Goal: Check status: Check status

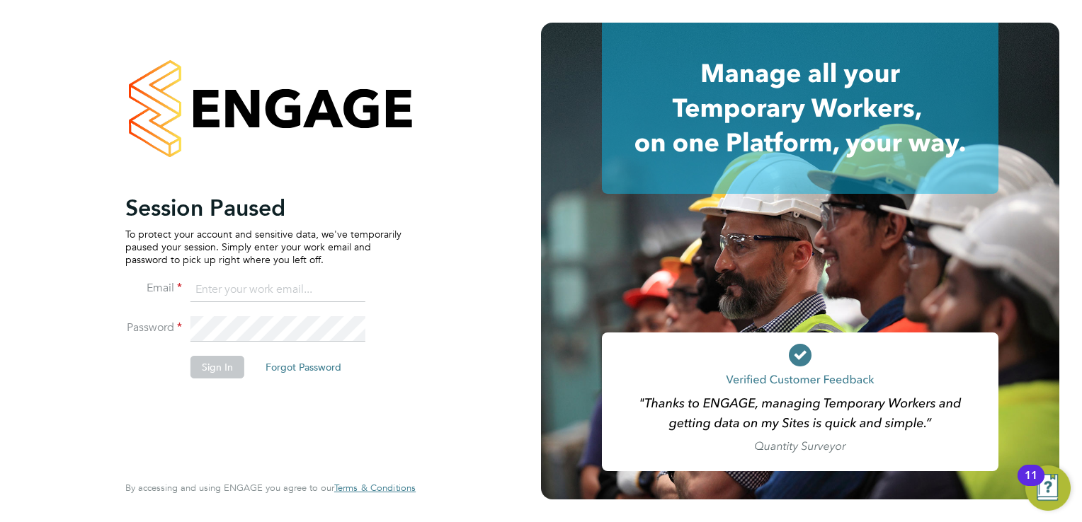
click at [258, 290] on input at bounding box center [277, 290] width 175 height 25
type input "kay.cronin@prsjobs.com"
click at [207, 372] on button "Sign In" at bounding box center [217, 367] width 54 height 23
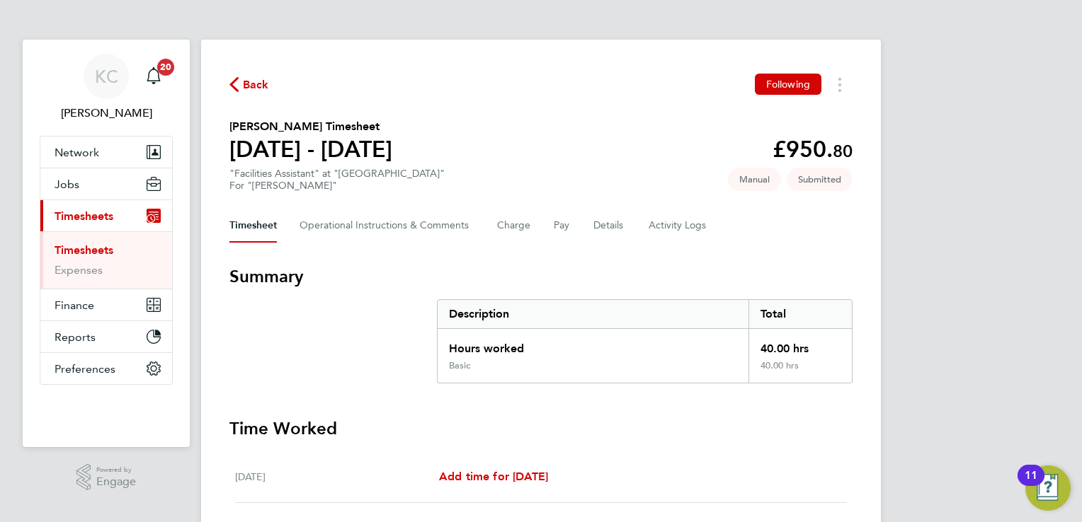
click at [94, 250] on link "Timesheets" at bounding box center [84, 250] width 59 height 13
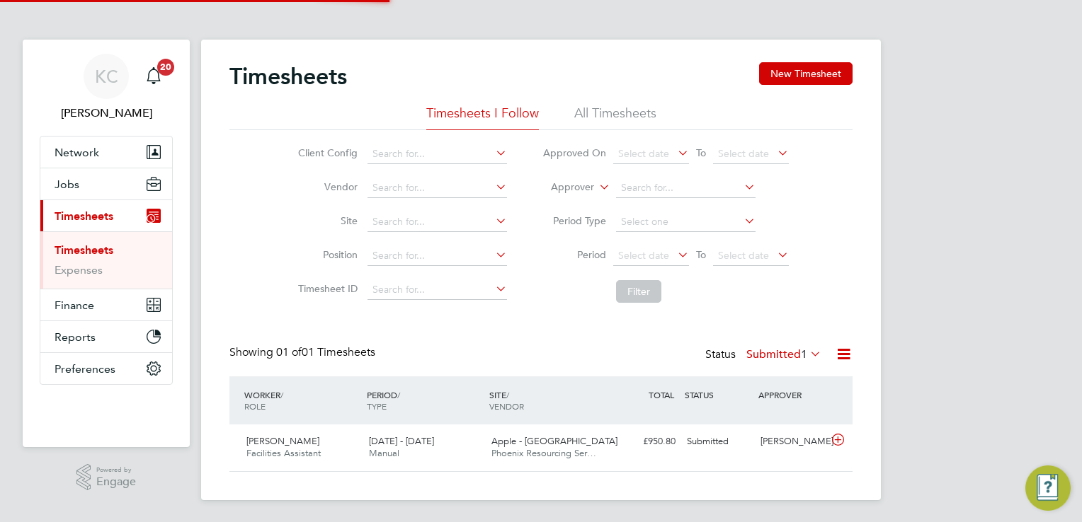
scroll to position [35, 123]
click at [782, 350] on label "Submitted 1" at bounding box center [783, 355] width 75 height 14
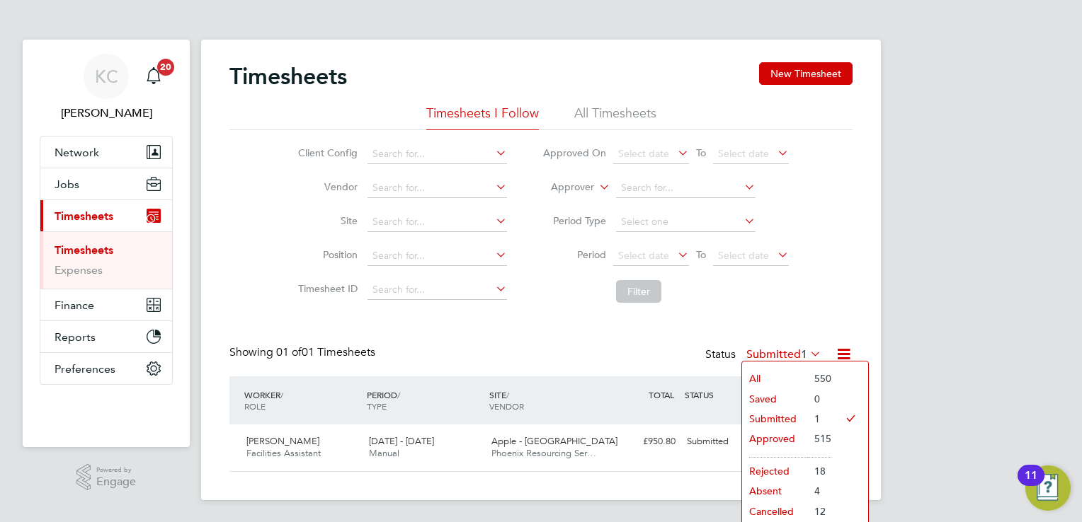
click at [755, 373] on li "All" at bounding box center [774, 379] width 65 height 20
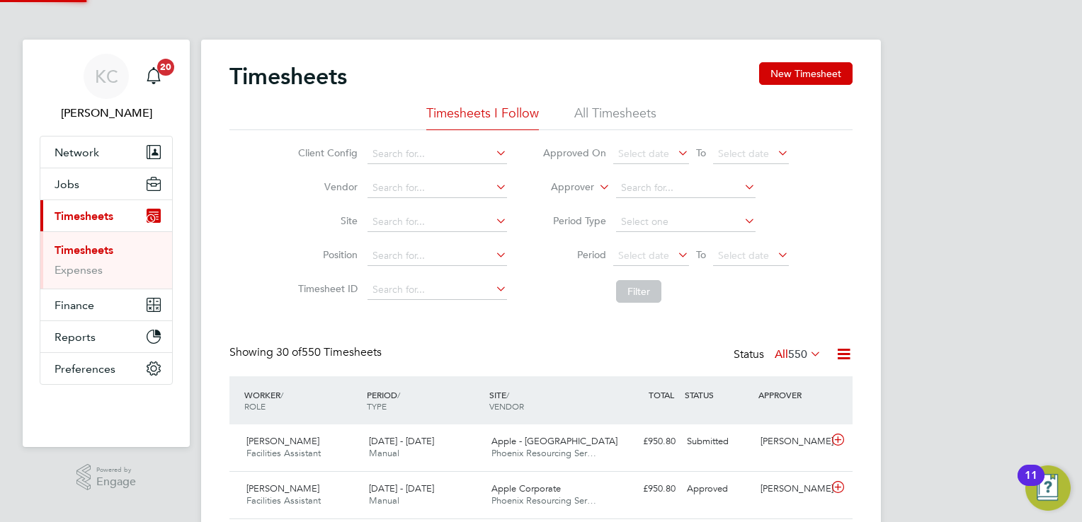
scroll to position [0, 0]
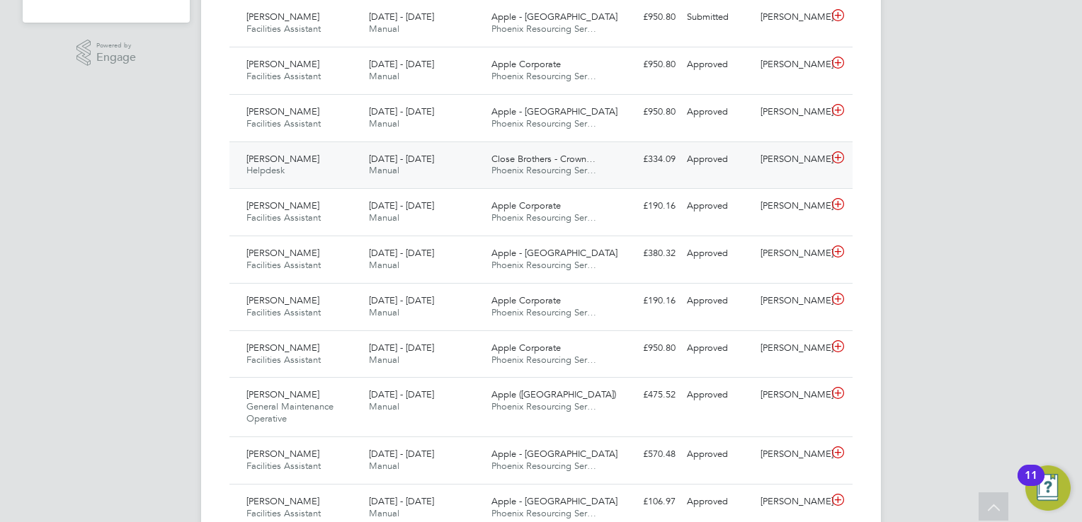
click at [298, 172] on div "Ishwaq Ismail Helpdesk 26 Jul - 1 Aug 2025" at bounding box center [302, 165] width 122 height 35
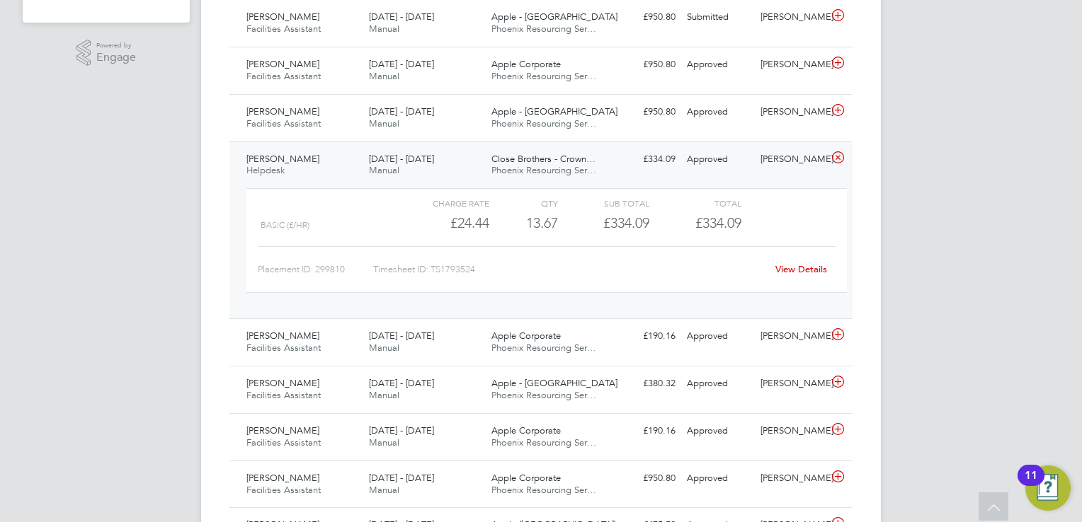
click at [801, 275] on link "View Details" at bounding box center [801, 269] width 52 height 12
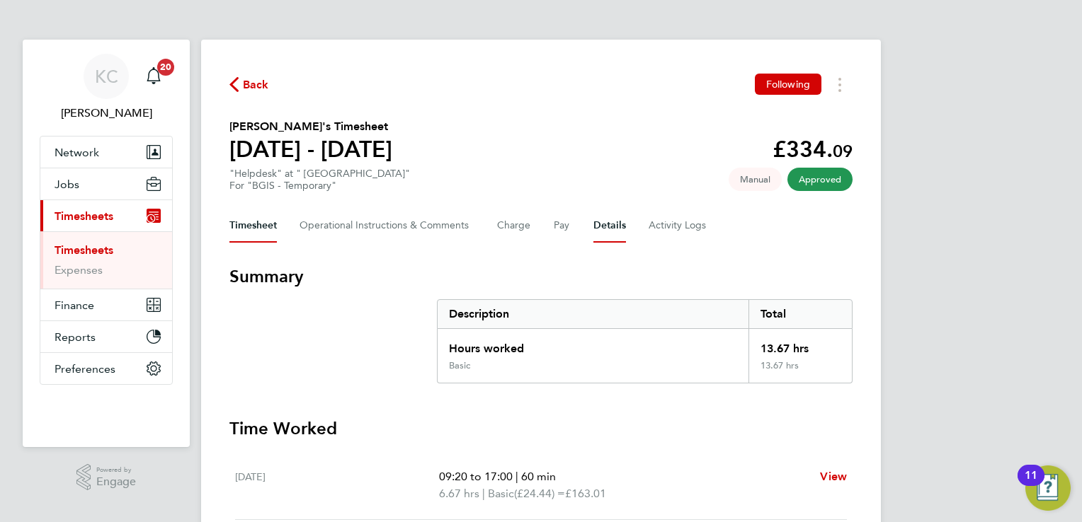
click at [607, 225] on button "Details" at bounding box center [609, 226] width 33 height 34
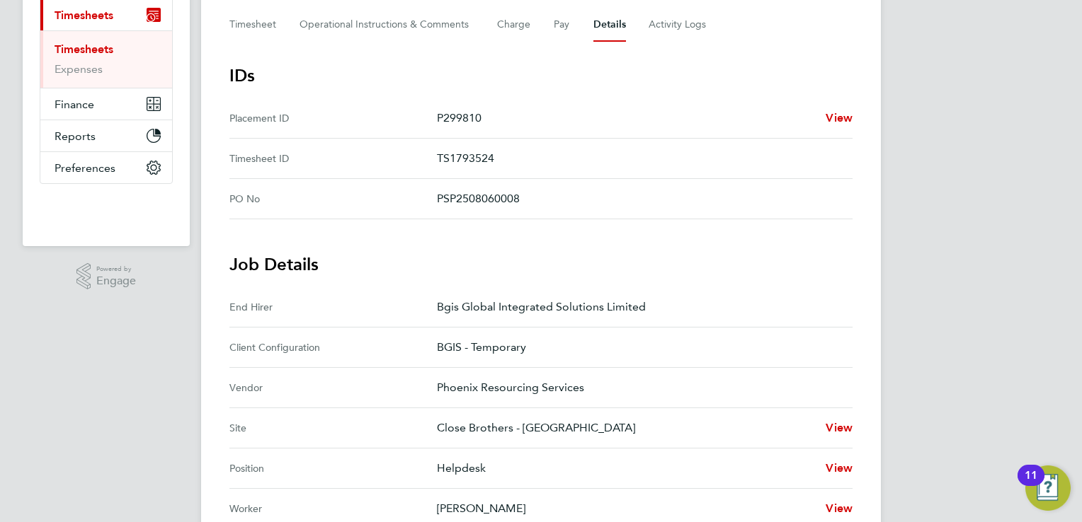
scroll to position [283, 0]
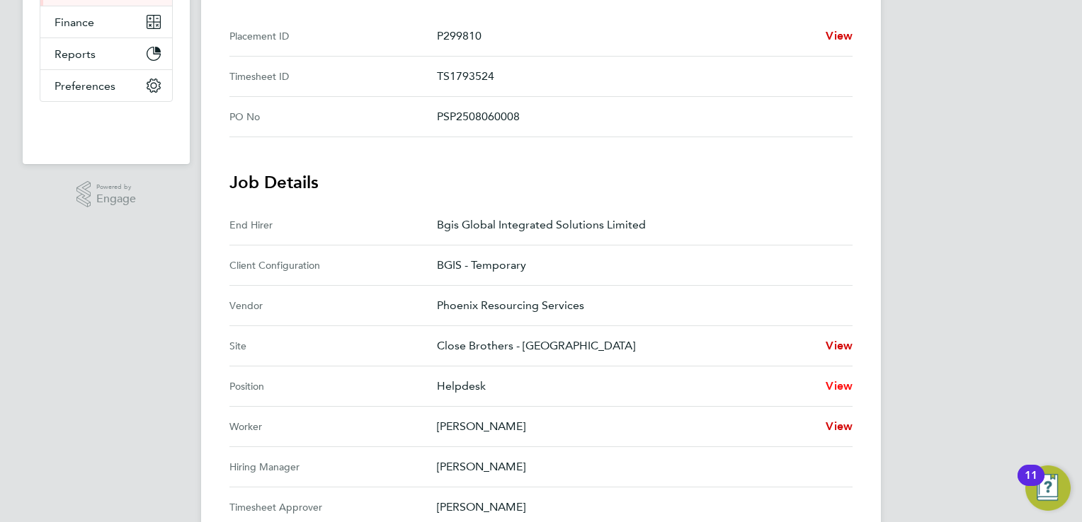
click at [837, 382] on span "View" at bounding box center [838, 385] width 27 height 13
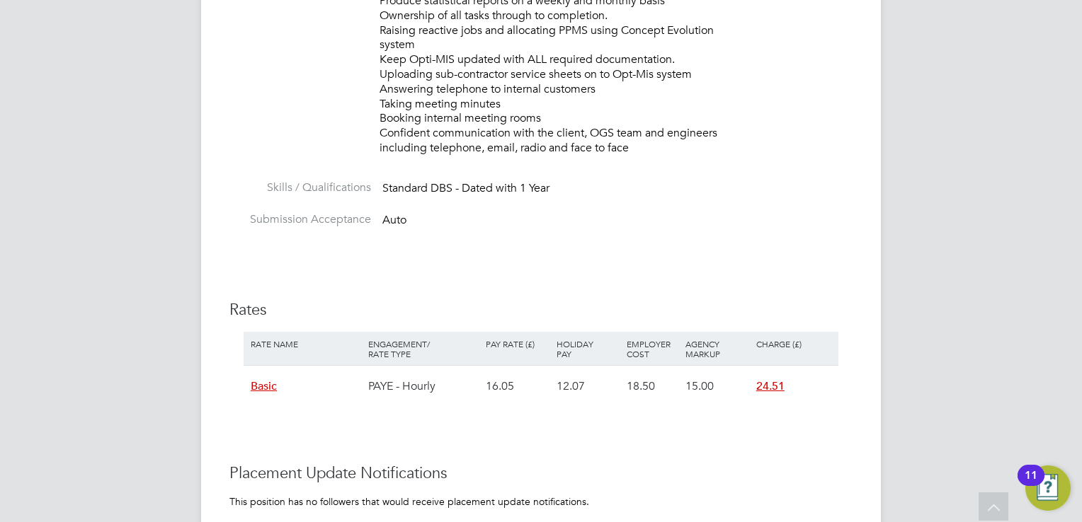
scroll to position [920, 0]
